Goal: Task Accomplishment & Management: Use online tool/utility

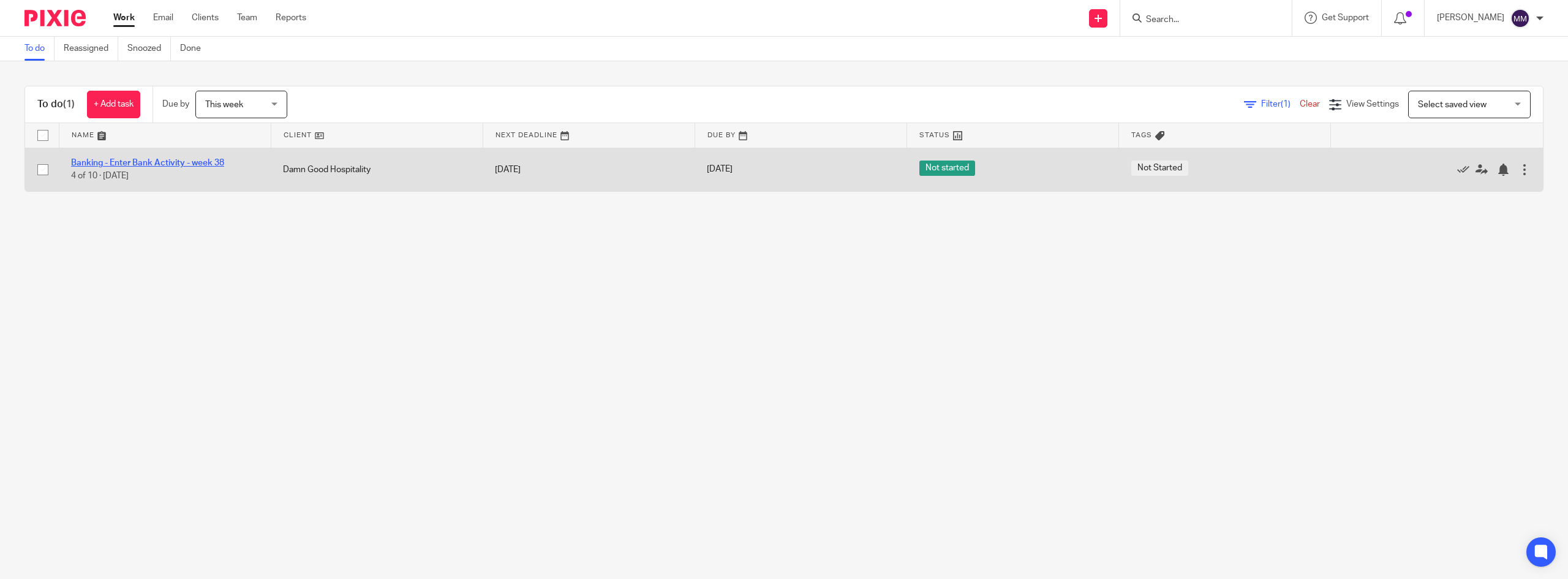
click at [175, 162] on link "Banking - Enter Bank Activity - week 38" at bounding box center [147, 163] width 153 height 9
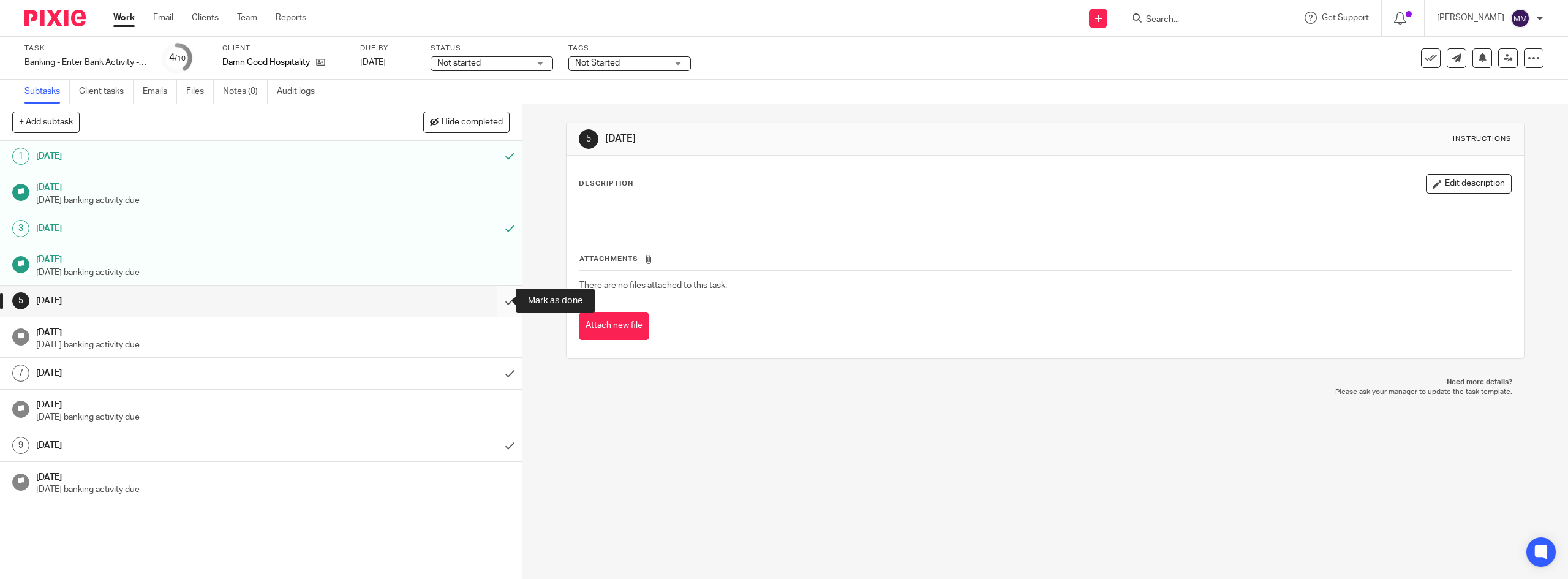
click at [501, 308] on input "submit" at bounding box center [261, 300] width 522 height 31
